Goal: Transaction & Acquisition: Purchase product/service

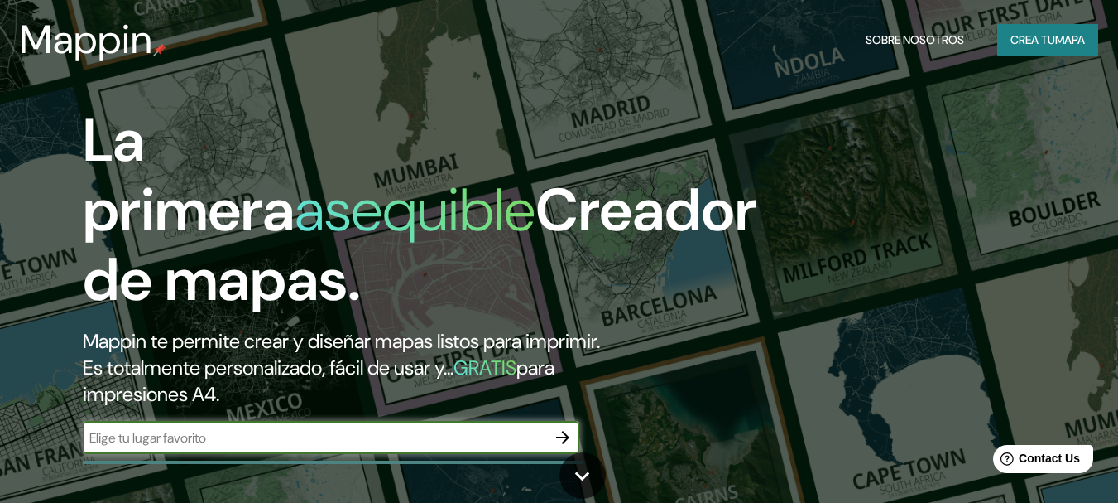
click at [1051, 32] on font "Crea tu" at bounding box center [1033, 39] width 45 height 15
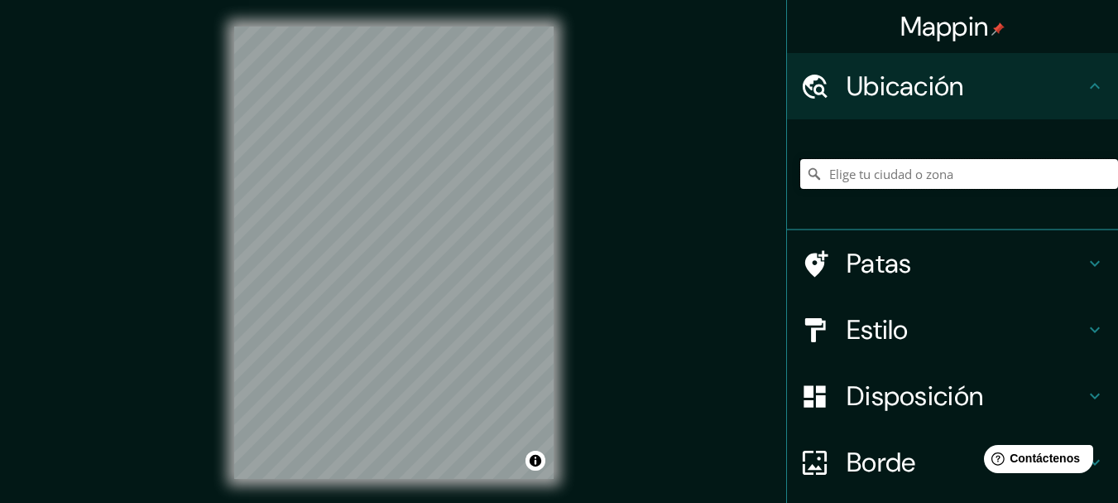
click at [845, 176] on input "Elige tu ciudad o zona" at bounding box center [960, 174] width 318 height 30
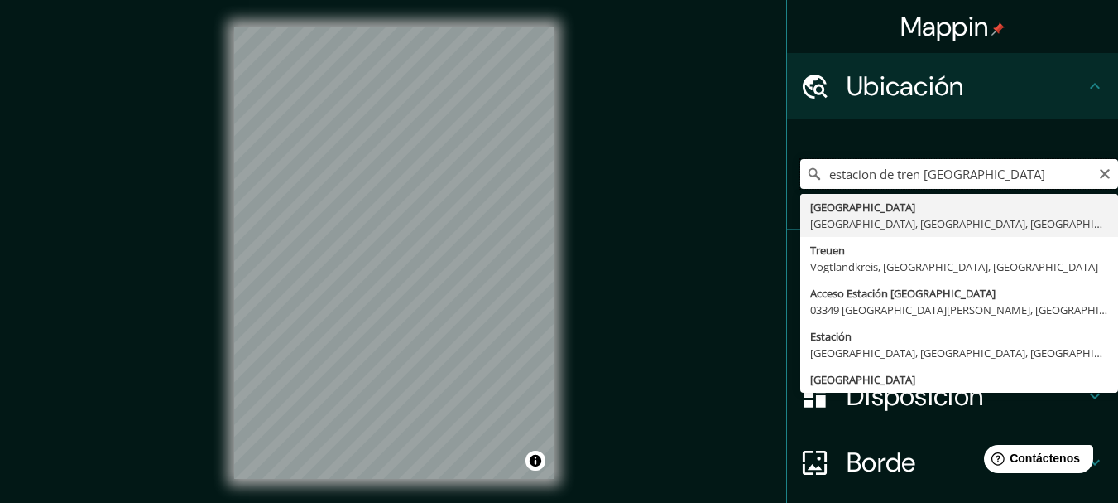
drag, startPoint x: 956, startPoint y: 169, endPoint x: 674, endPoint y: 172, distance: 282.3
click at [674, 172] on div "Mappin Ubicación estacion de tren [GEOGRAPHIC_DATA] [GEOGRAPHIC_DATA] [GEOGRAPH…" at bounding box center [559, 266] width 1118 height 532
paste input "Estación de tren, [PERSON_NAME][STREET_ADDRESS][PERSON_NAME]"
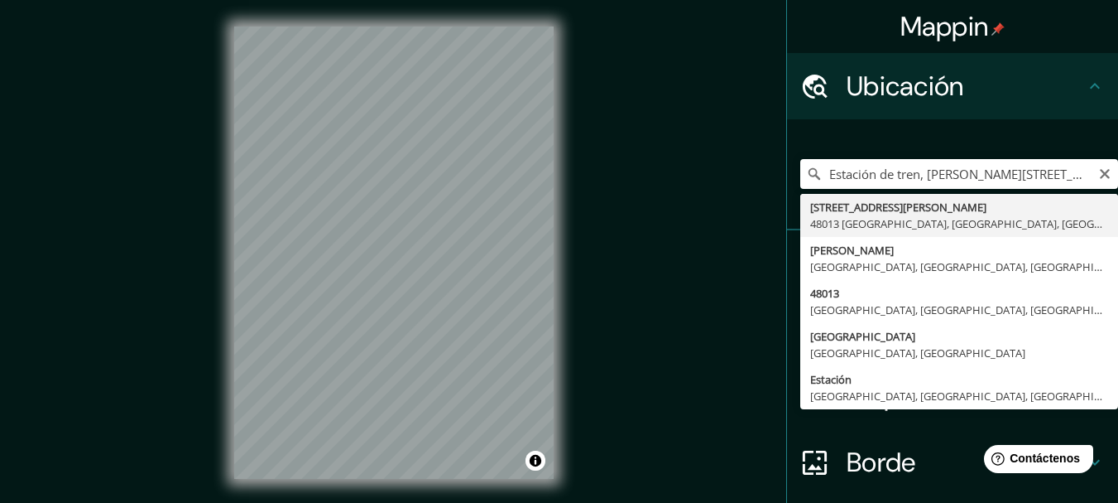
type input "[STREET_ADDRESS][PERSON_NAME]"
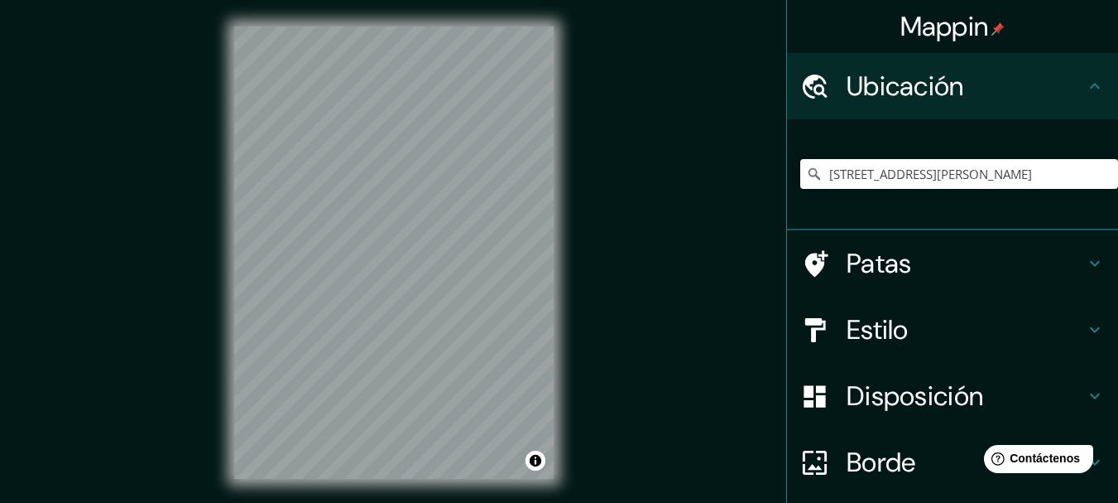
scroll to position [3, 0]
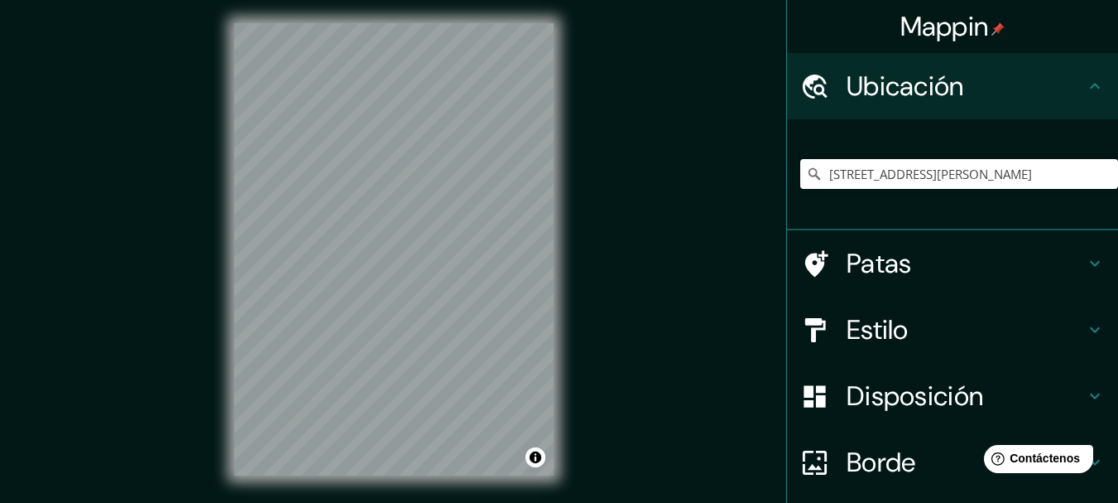
click at [965, 328] on h4 "Estilo" at bounding box center [966, 329] width 238 height 33
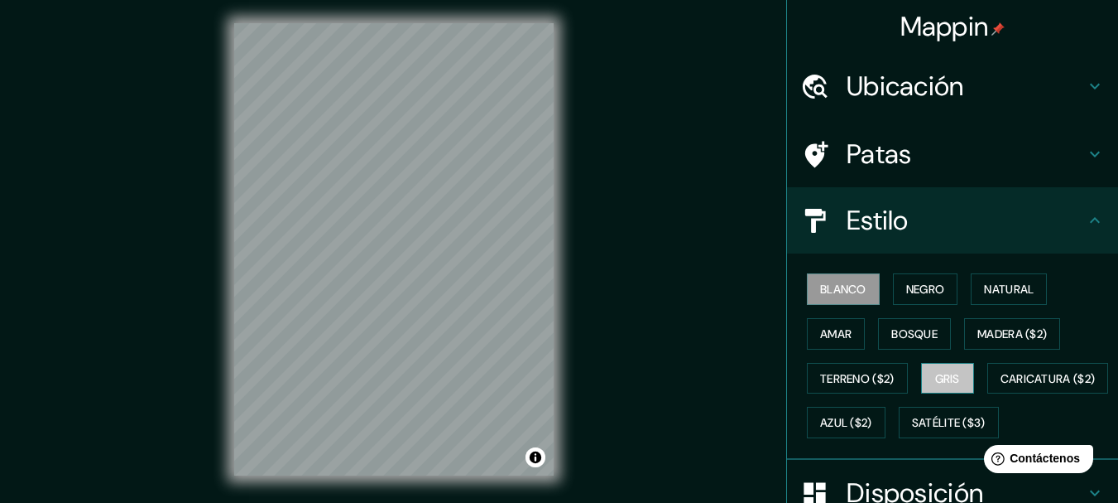
click at [940, 378] on font "Gris" at bounding box center [948, 378] width 25 height 15
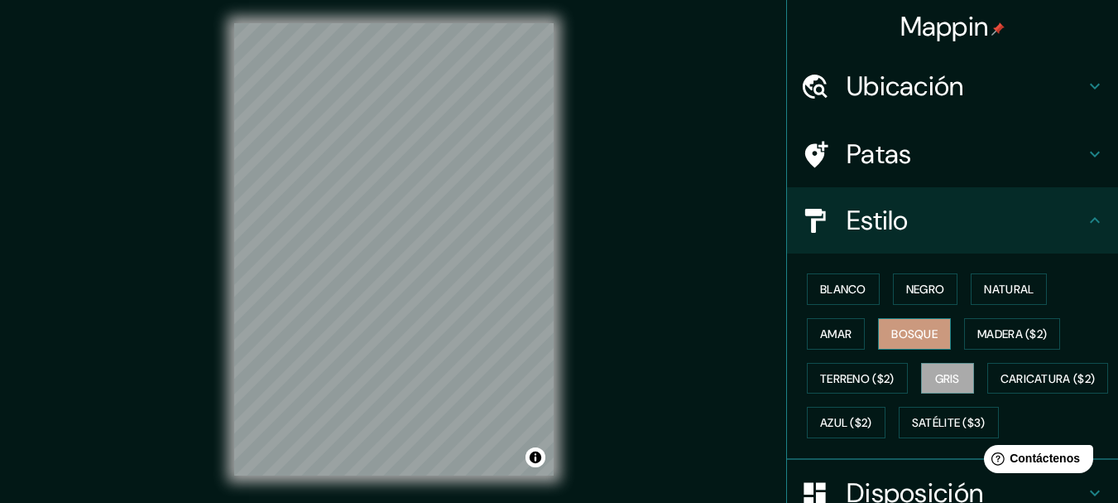
click at [916, 340] on font "Bosque" at bounding box center [915, 333] width 46 height 15
click at [827, 301] on button "Blanco" at bounding box center [843, 288] width 73 height 31
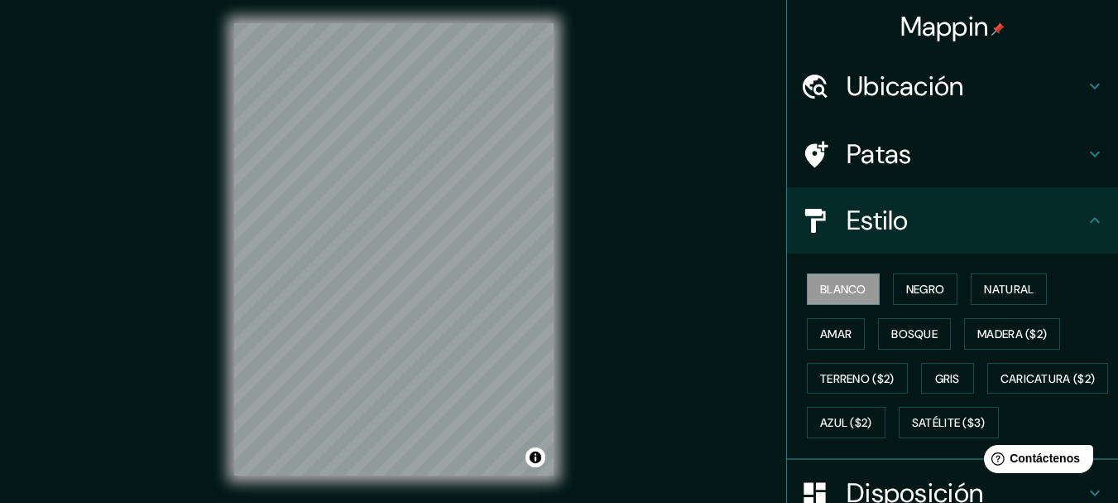
click at [955, 230] on h4 "Estilo" at bounding box center [966, 220] width 238 height 33
click at [990, 147] on h4 "Patas" at bounding box center [966, 153] width 238 height 33
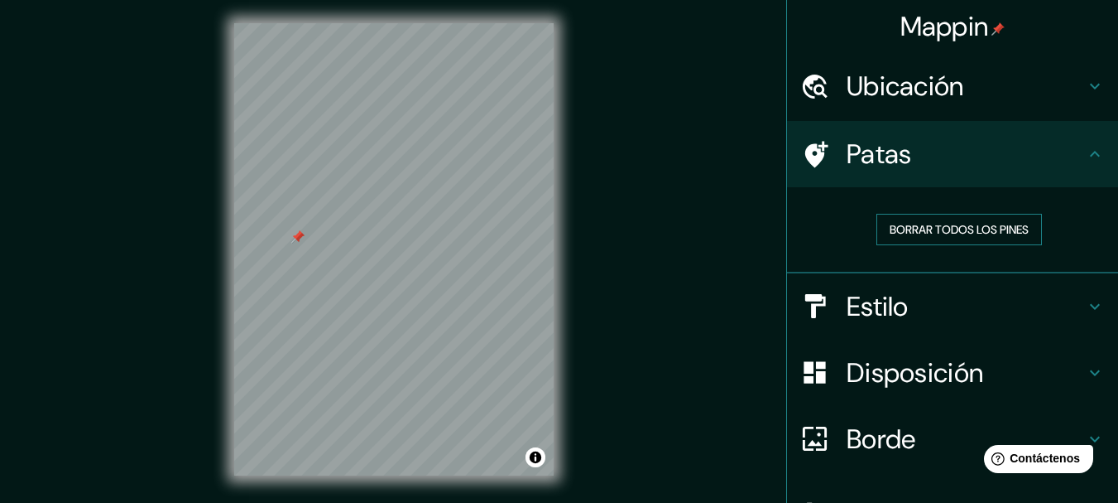
click at [915, 236] on font "Borrar todos los pines" at bounding box center [959, 229] width 139 height 15
click at [925, 99] on font "Ubicación" at bounding box center [906, 86] width 118 height 35
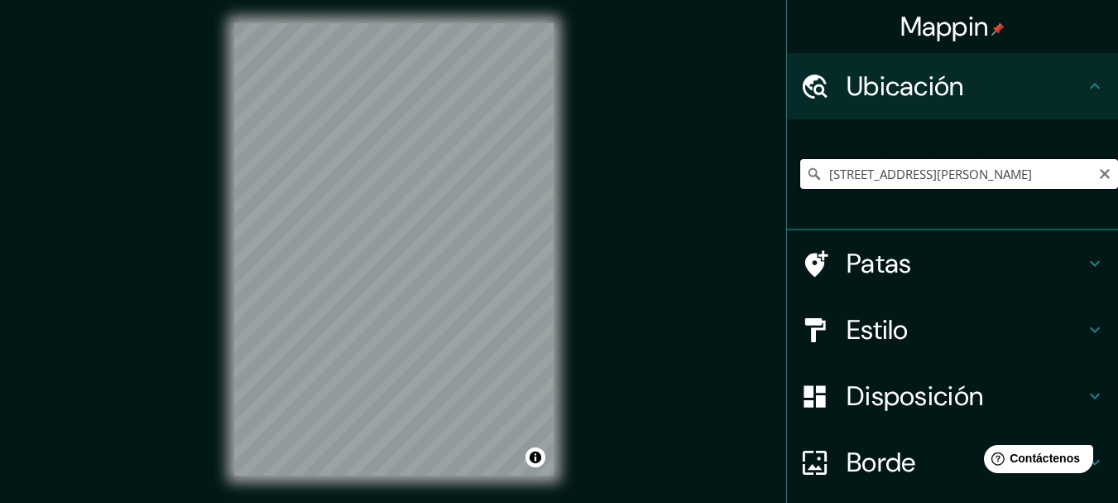
click at [937, 166] on input "[STREET_ADDRESS][PERSON_NAME]" at bounding box center [960, 174] width 318 height 30
click at [941, 175] on input "[STREET_ADDRESS][PERSON_NAME]" at bounding box center [960, 174] width 318 height 30
click at [1099, 176] on icon "Claro" at bounding box center [1105, 173] width 13 height 13
paste input "Estación de tren, [PERSON_NAME][STREET_ADDRESS][PERSON_NAME]"
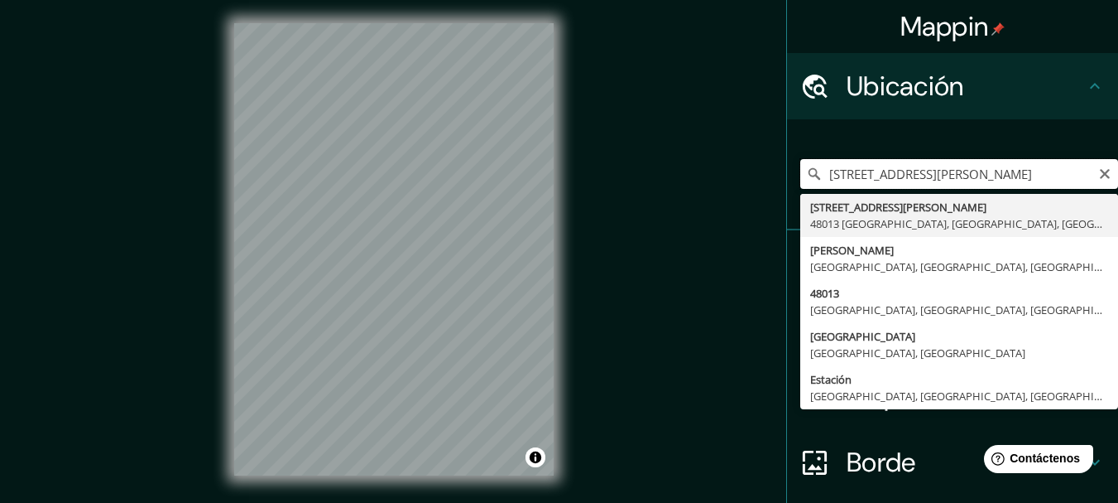
scroll to position [0, 0]
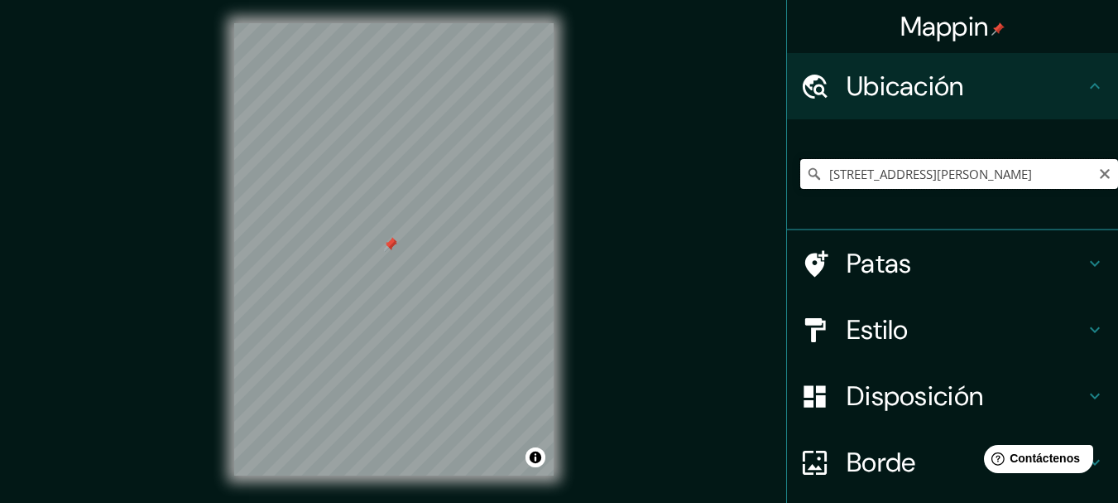
click at [892, 179] on input "[STREET_ADDRESS][PERSON_NAME]" at bounding box center [960, 174] width 318 height 30
paste input "Museo [PERSON_NAME], [STREET_ADDRESS]"
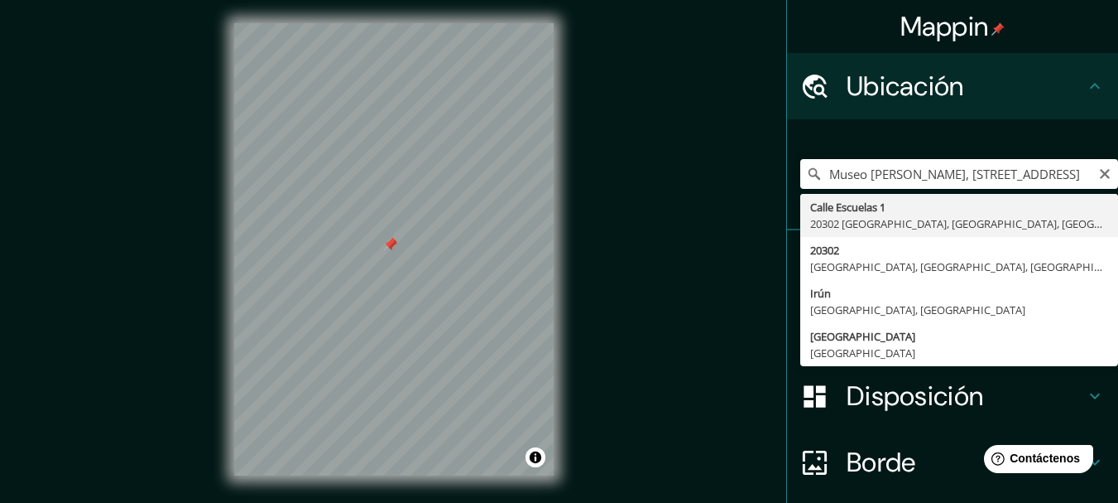
type input "[STREET_ADDRESS]"
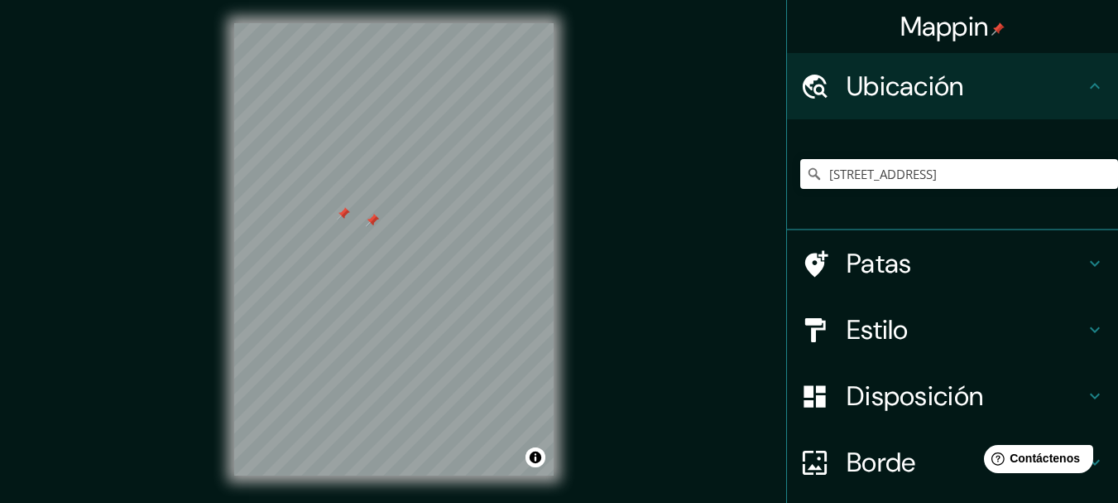
click at [342, 214] on div at bounding box center [343, 213] width 13 height 13
click at [843, 373] on div "Disposición" at bounding box center [952, 396] width 331 height 66
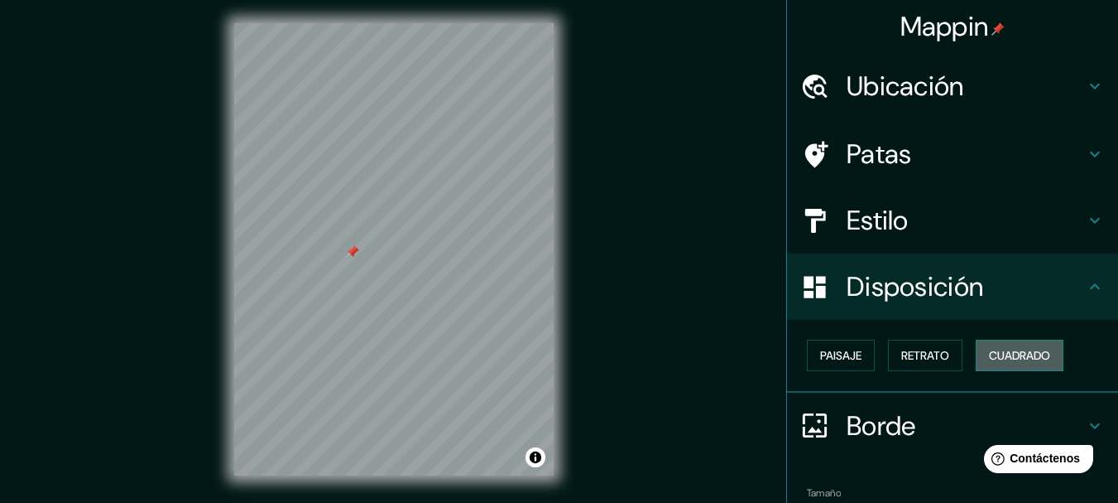
click at [1017, 348] on font "Cuadrado" at bounding box center [1019, 355] width 61 height 15
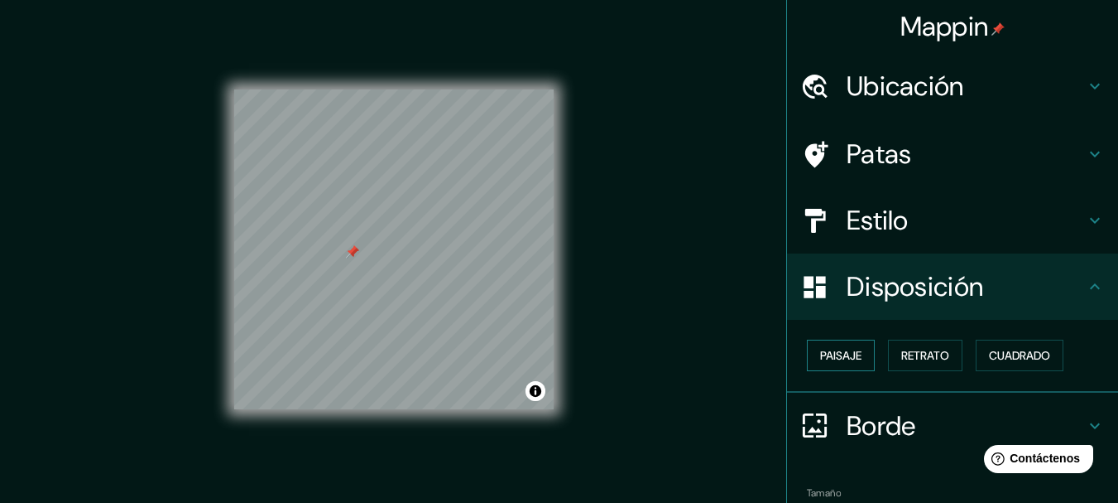
click at [820, 358] on font "Paisaje" at bounding box center [840, 355] width 41 height 15
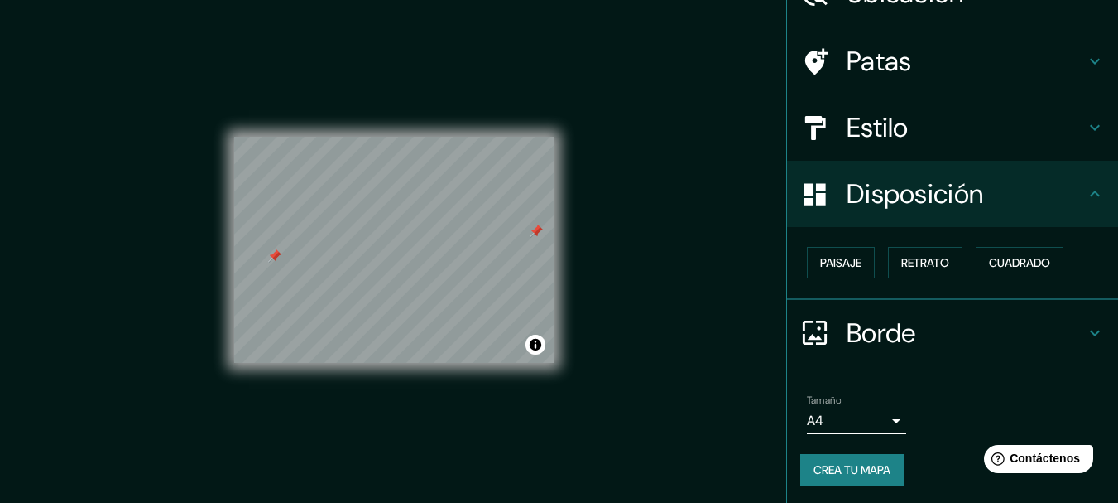
scroll to position [94, 0]
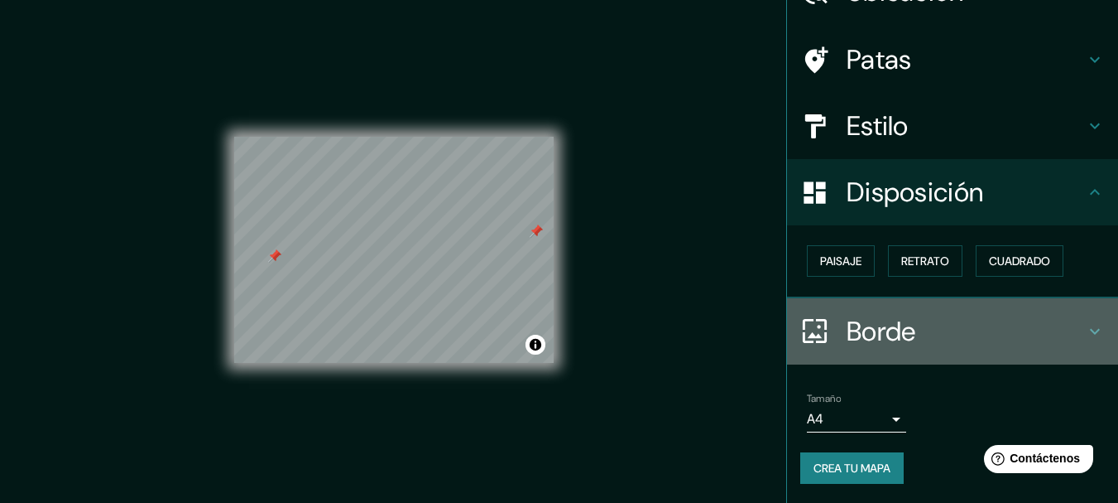
click at [847, 328] on font "Borde" at bounding box center [882, 331] width 70 height 35
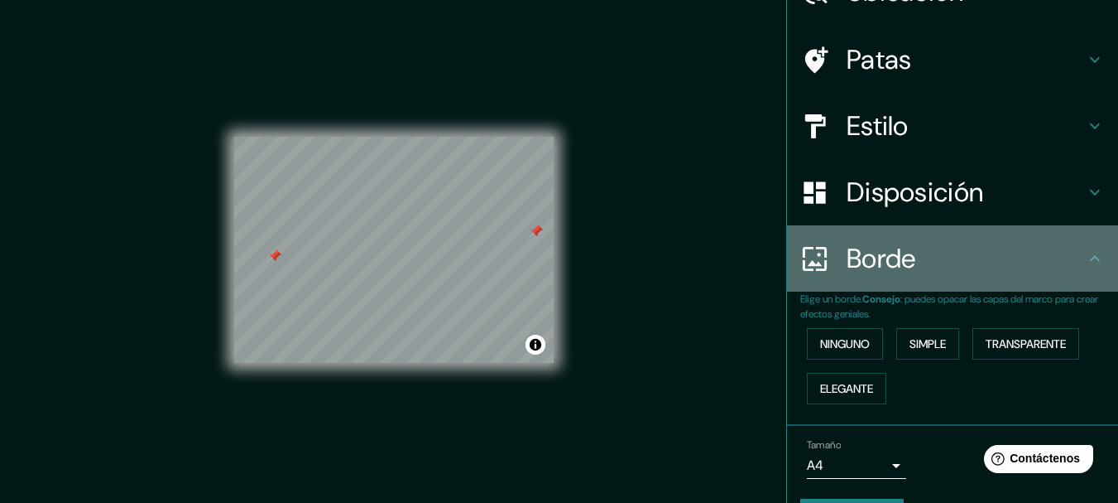
click at [864, 266] on font "Borde" at bounding box center [882, 258] width 70 height 35
